Goal: Browse casually

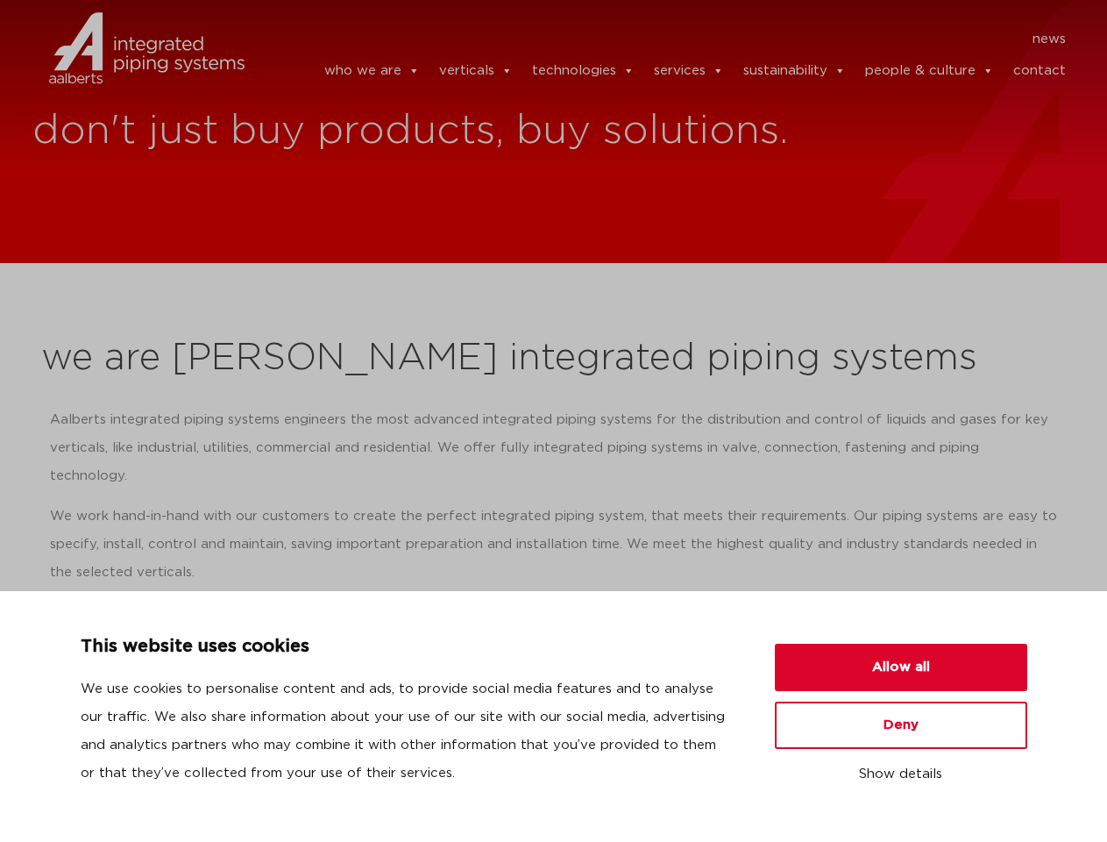
click at [553, 421] on p "Aalberts integrated piping systems engineers the most advanced integrated pipin…" at bounding box center [554, 448] width 1008 height 84
click at [901, 667] on button "Allow all" at bounding box center [901, 666] width 252 height 47
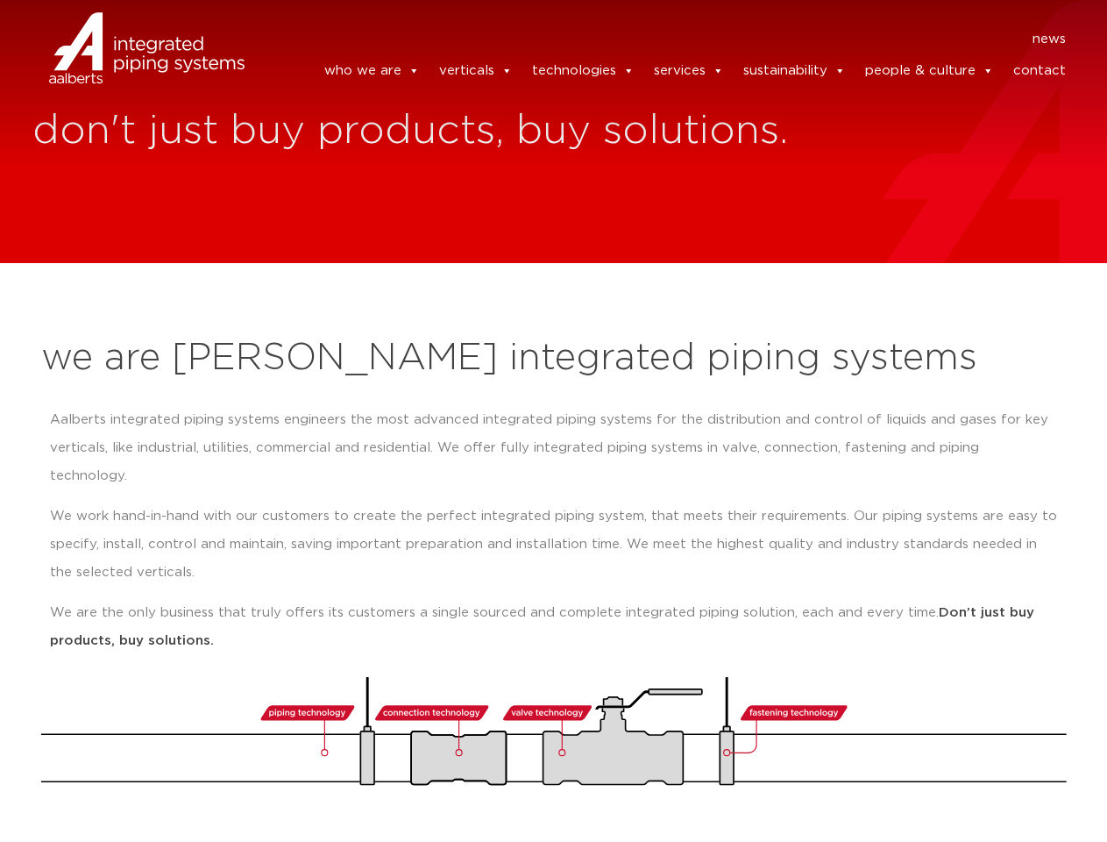
click at [901, 725] on img at bounding box center [554, 731] width 1026 height 109
click at [901, 774] on section "we are Aalberts integrated piping systems Aalberts integrated piping systems en…" at bounding box center [553, 552] width 1107 height 579
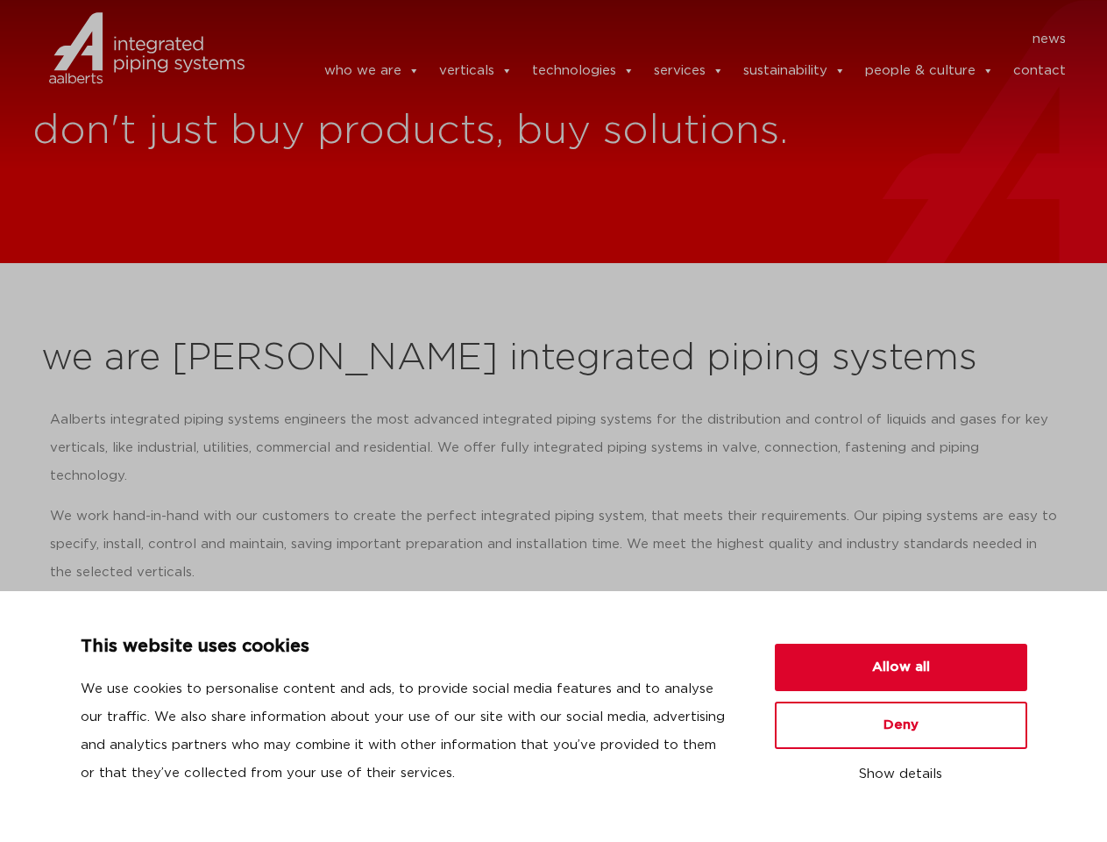
click at [553, 421] on p "Aalberts integrated piping systems engineers the most advanced integrated pipin…" at bounding box center [554, 448] width 1008 height 84
click at [901, 667] on button "Allow all" at bounding box center [901, 666] width 252 height 47
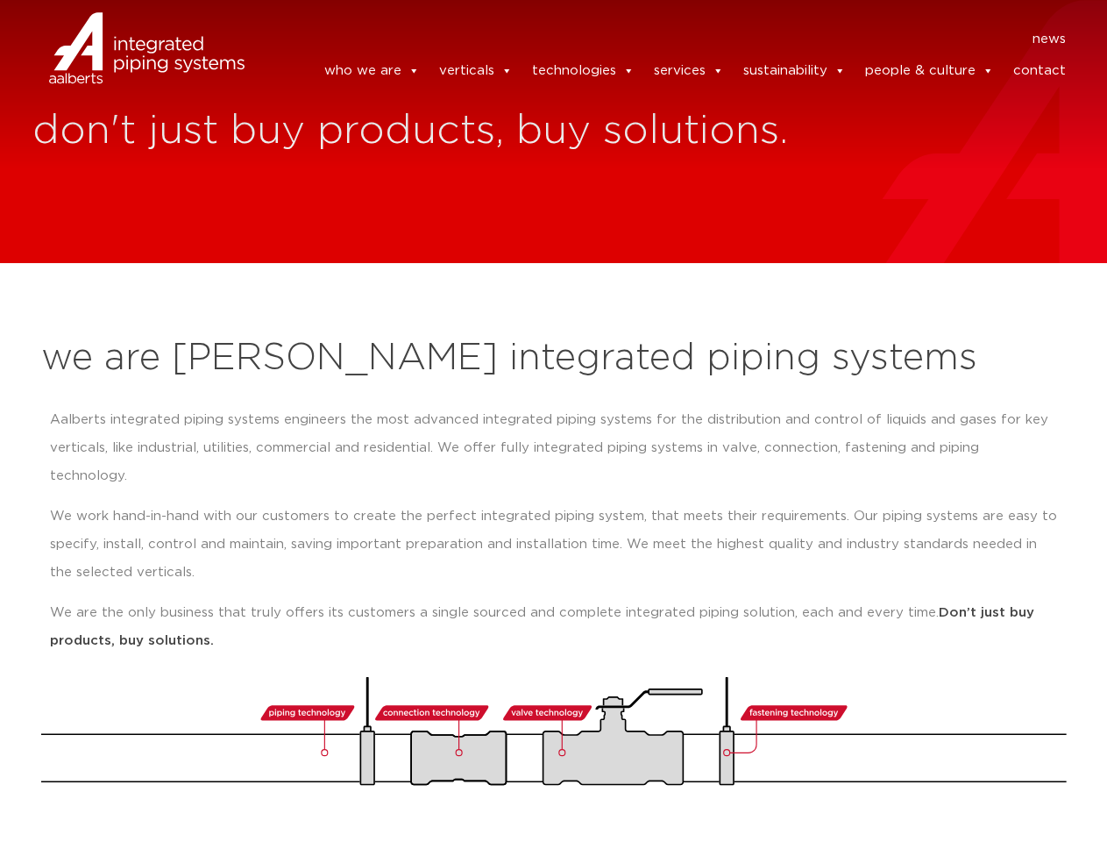
click at [901, 725] on img at bounding box center [554, 731] width 1026 height 109
click at [901, 774] on section "we are Aalberts integrated piping systems Aalberts integrated piping systems en…" at bounding box center [553, 552] width 1107 height 579
